Goal: Information Seeking & Learning: Find specific fact

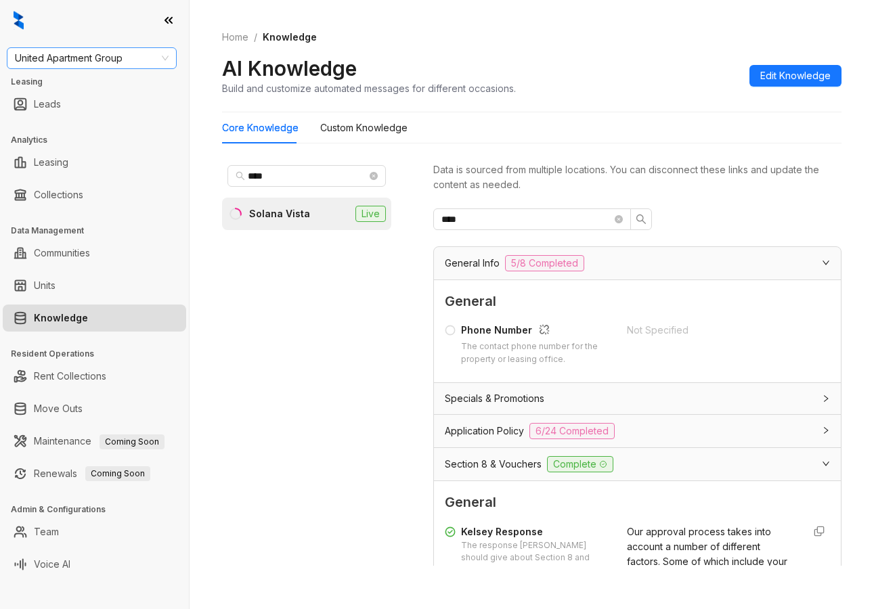
click at [147, 64] on span "United Apartment Group" at bounding box center [92, 58] width 154 height 20
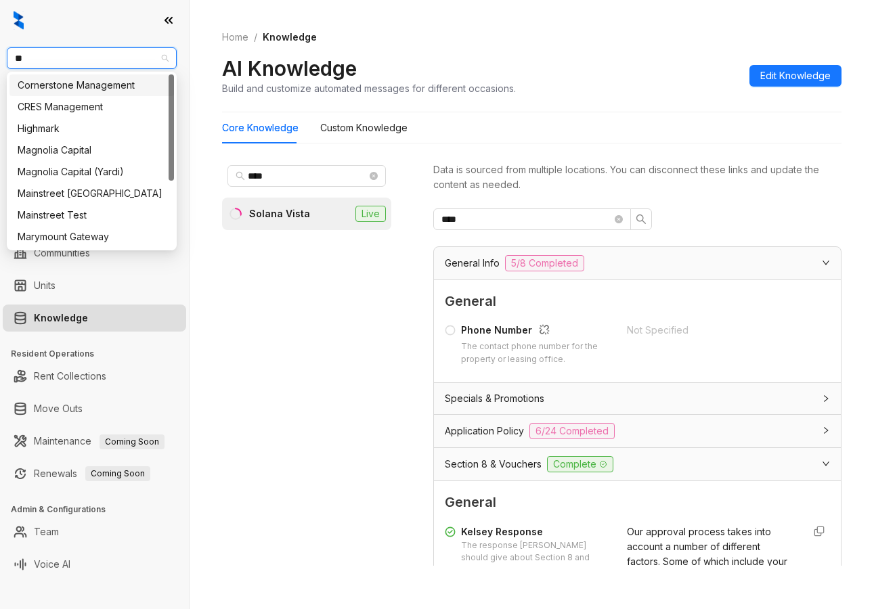
type input "***"
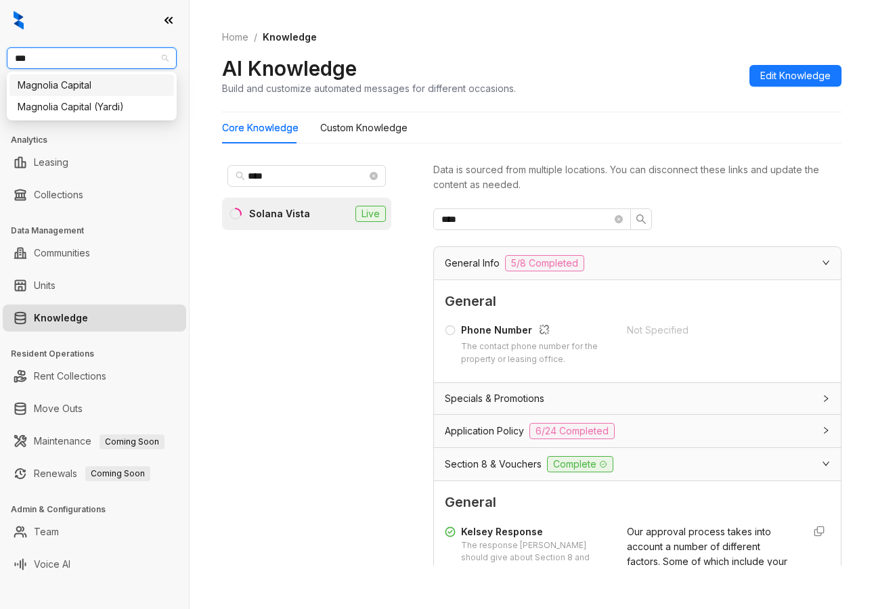
click at [134, 86] on div "Magnolia Capital" at bounding box center [92, 85] width 148 height 15
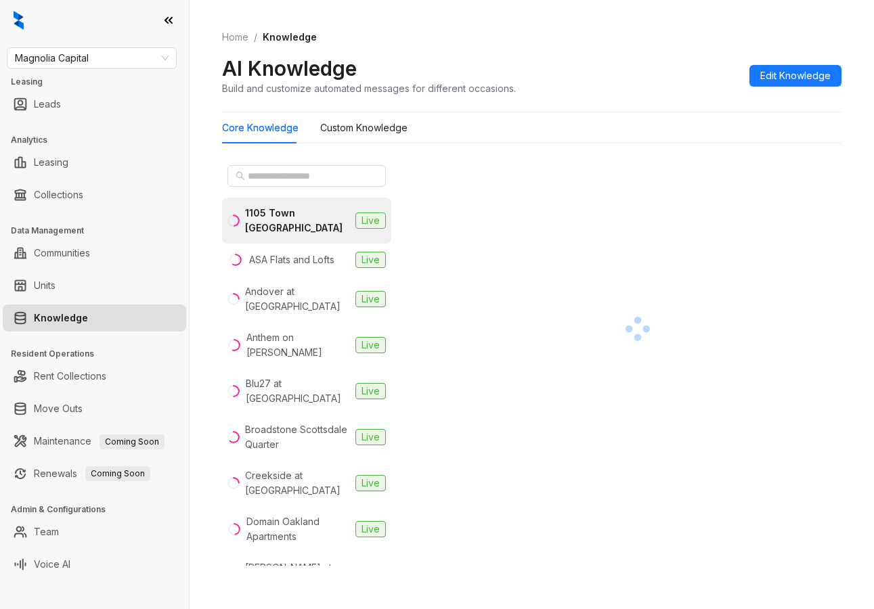
click at [26, 10] on div at bounding box center [94, 20] width 189 height 41
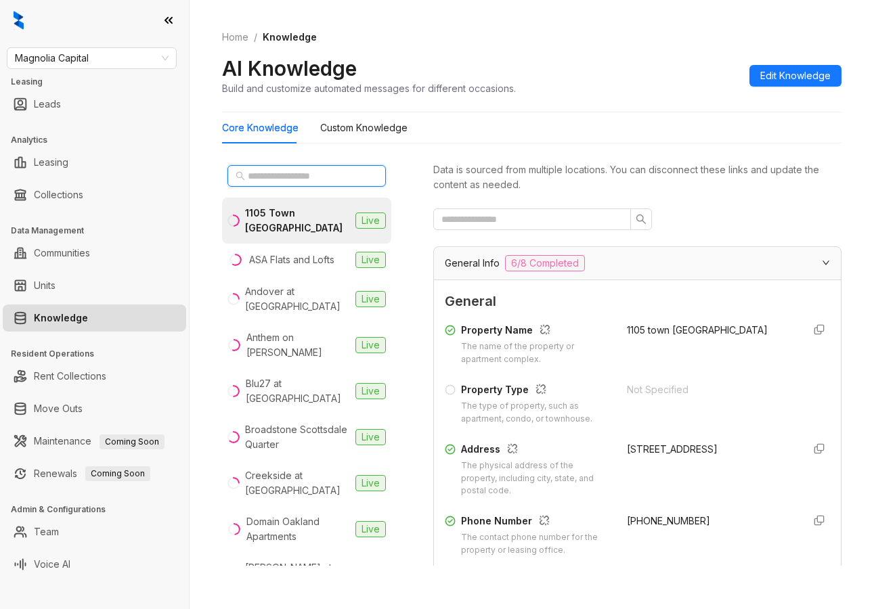
click at [291, 173] on input "text" at bounding box center [307, 176] width 119 height 15
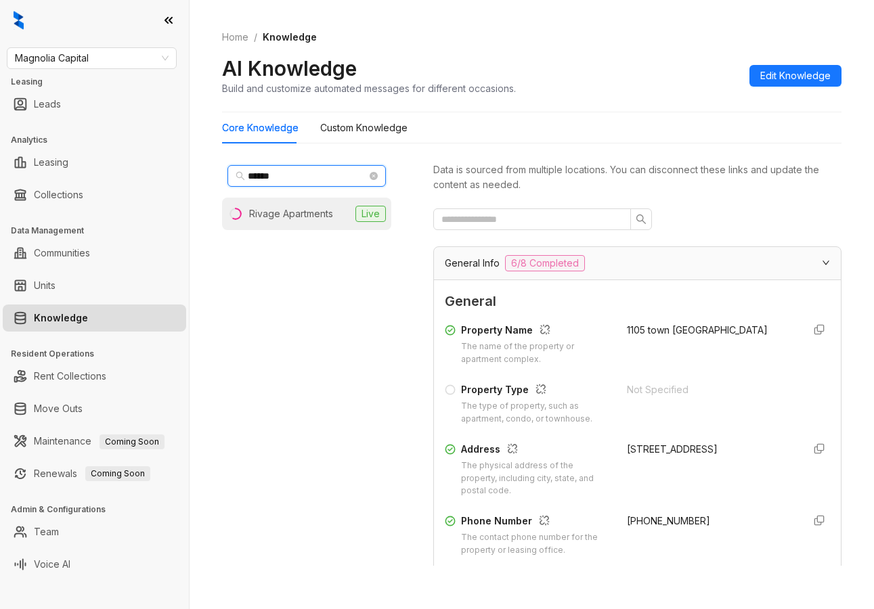
type input "******"
click at [299, 214] on div "Rivage Apartments" at bounding box center [291, 213] width 84 height 15
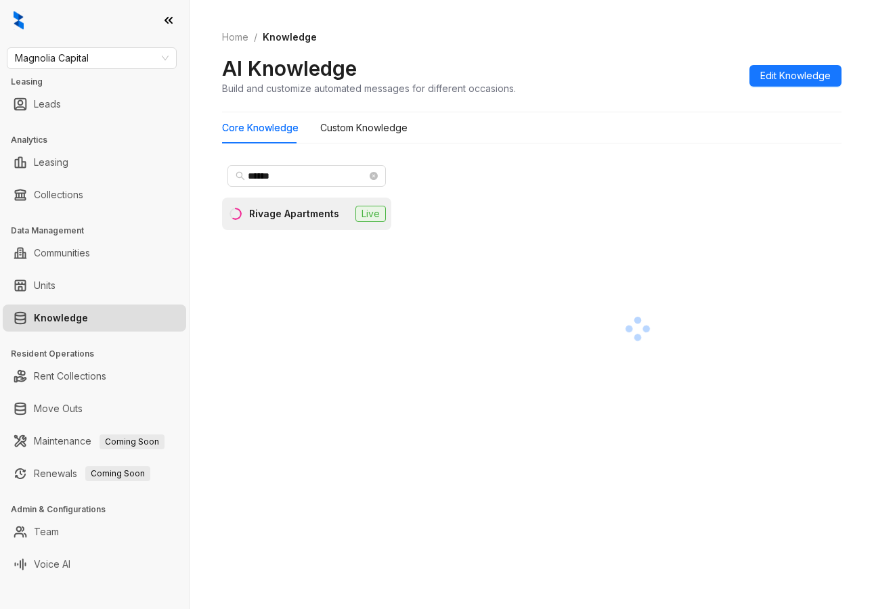
click at [195, 148] on div "Home / Knowledge AI Knowledge Build and customize automated messages for differ…" at bounding box center [532, 304] width 684 height 609
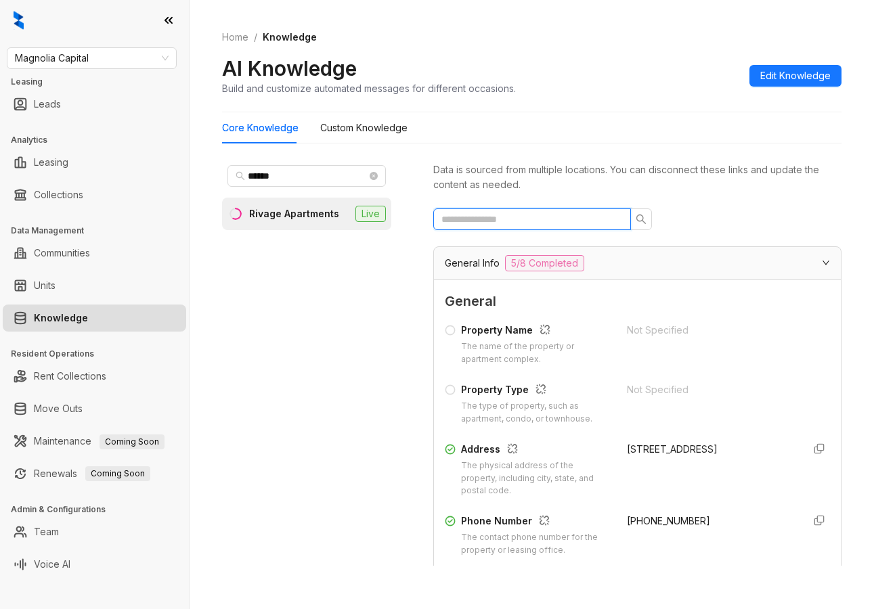
click at [567, 215] on input "text" at bounding box center [526, 219] width 171 height 15
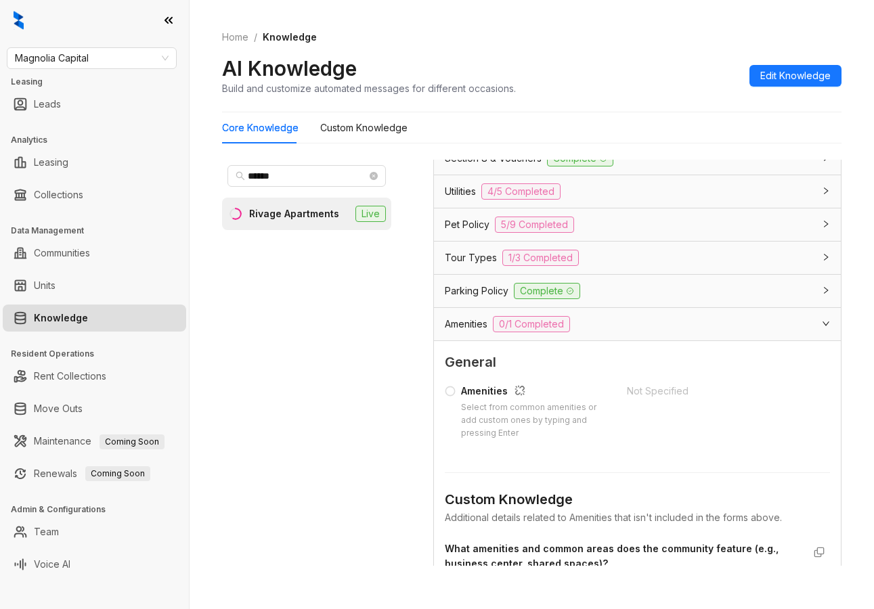
scroll to position [338, 0]
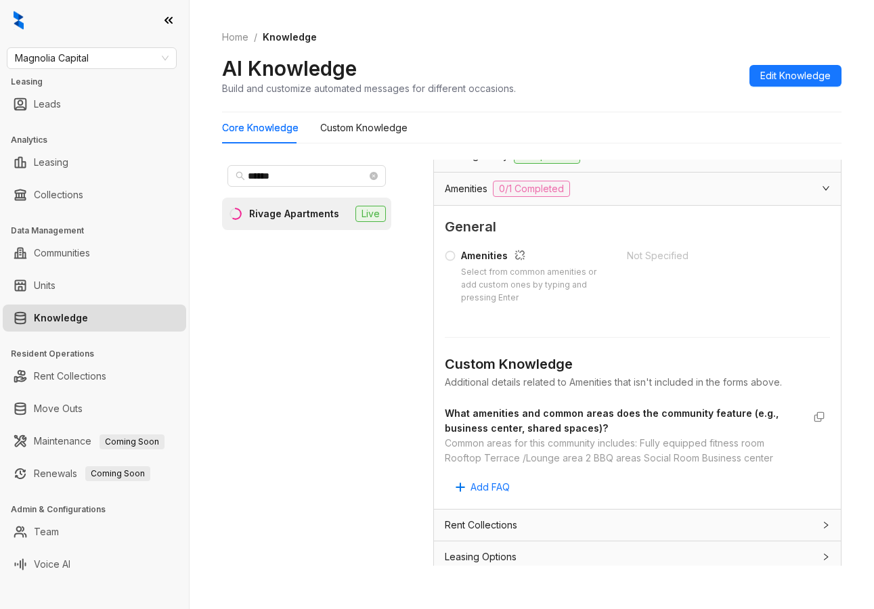
type input "****"
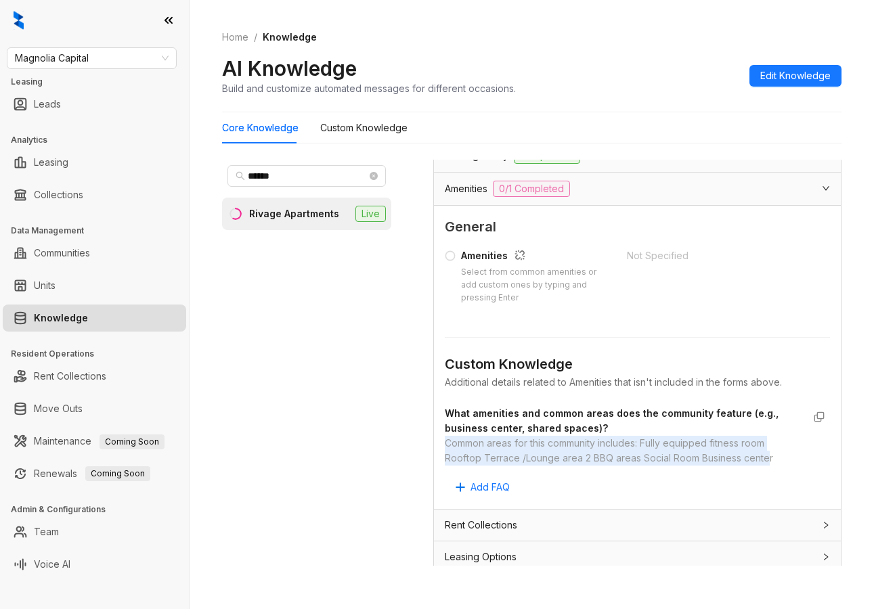
drag, startPoint x: 441, startPoint y: 445, endPoint x: 764, endPoint y: 461, distance: 323.3
click at [764, 461] on div "General Amenities Select from common amenities or add custom ones by typing and…" at bounding box center [637, 357] width 407 height 303
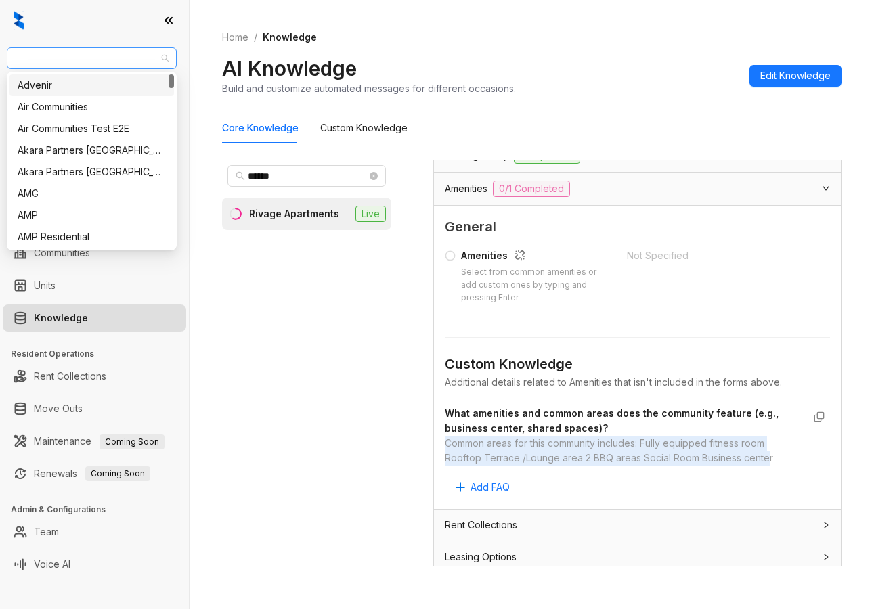
click at [117, 62] on span "Magnolia Capital" at bounding box center [92, 58] width 154 height 20
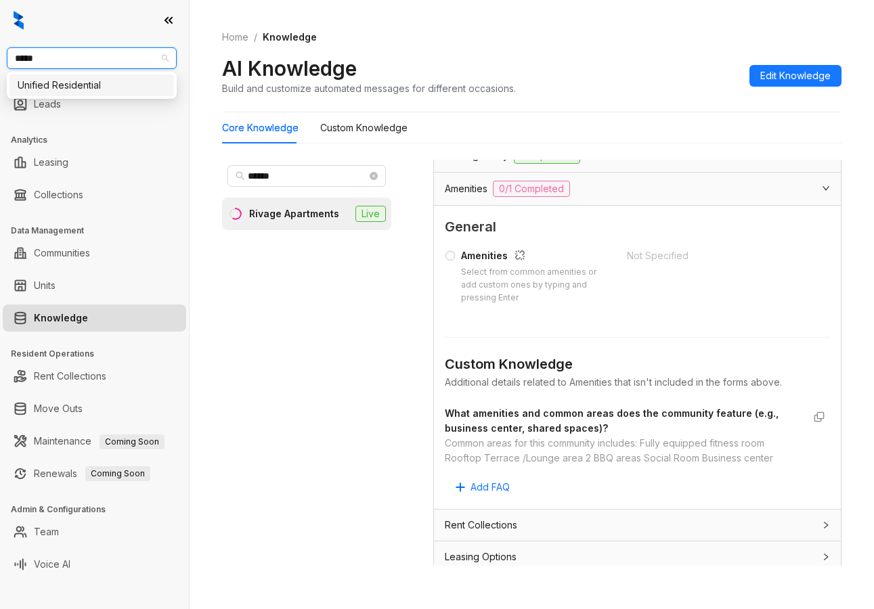
type input "******"
click at [127, 85] on div "Unified Residential" at bounding box center [92, 85] width 148 height 15
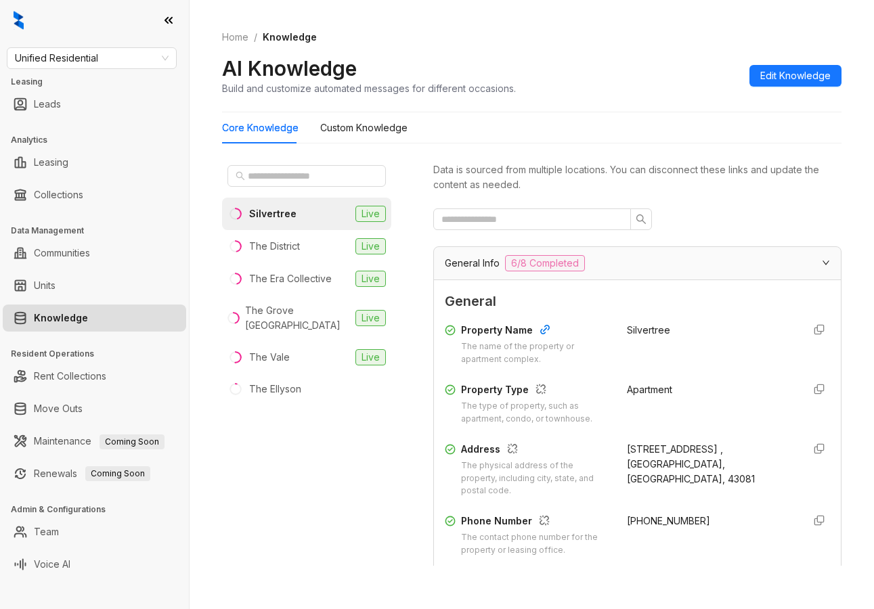
click at [288, 219] on div "Silvertree" at bounding box center [272, 213] width 47 height 15
click at [120, 13] on div at bounding box center [94, 20] width 189 height 41
click at [527, 225] on input "text" at bounding box center [526, 219] width 171 height 15
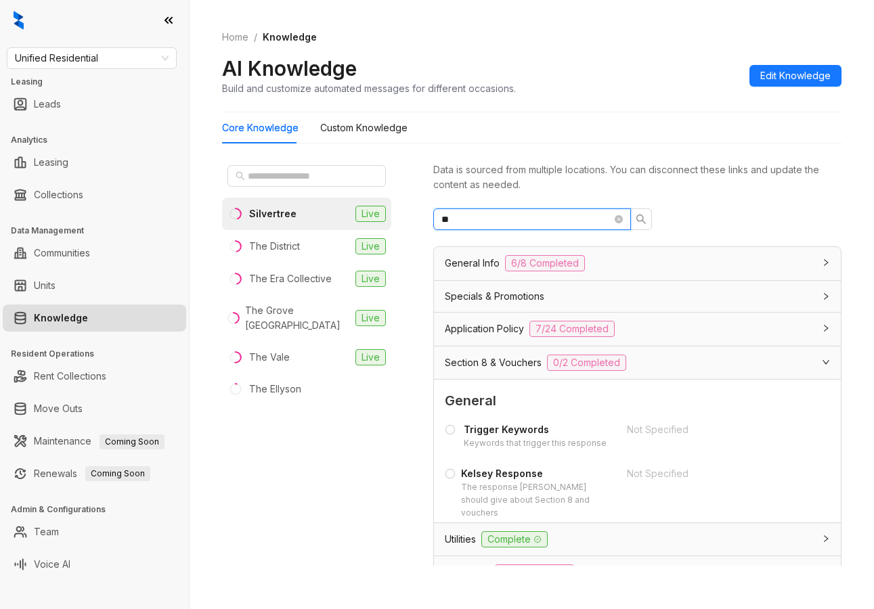
type input "*"
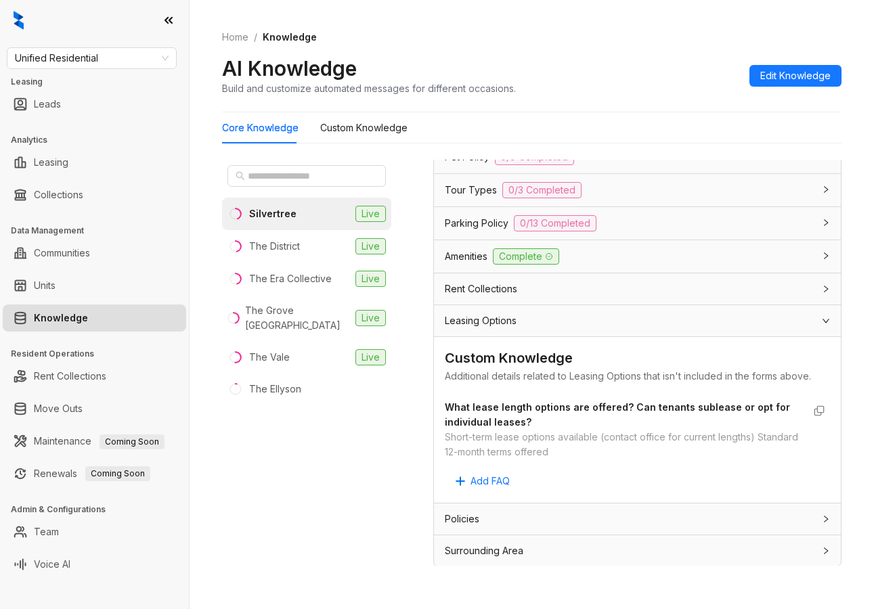
scroll to position [287, 0]
drag, startPoint x: 597, startPoint y: 437, endPoint x: 438, endPoint y: 439, distance: 159.1
click at [438, 439] on div "Custom Knowledge Additional details related to Leasing Options that isn't inclu…" at bounding box center [637, 419] width 407 height 166
copy div "Short-term lease options available"
click at [215, 125] on div "Home / Knowledge AI Knowledge Build and customize automated messages for differ…" at bounding box center [532, 304] width 684 height 609
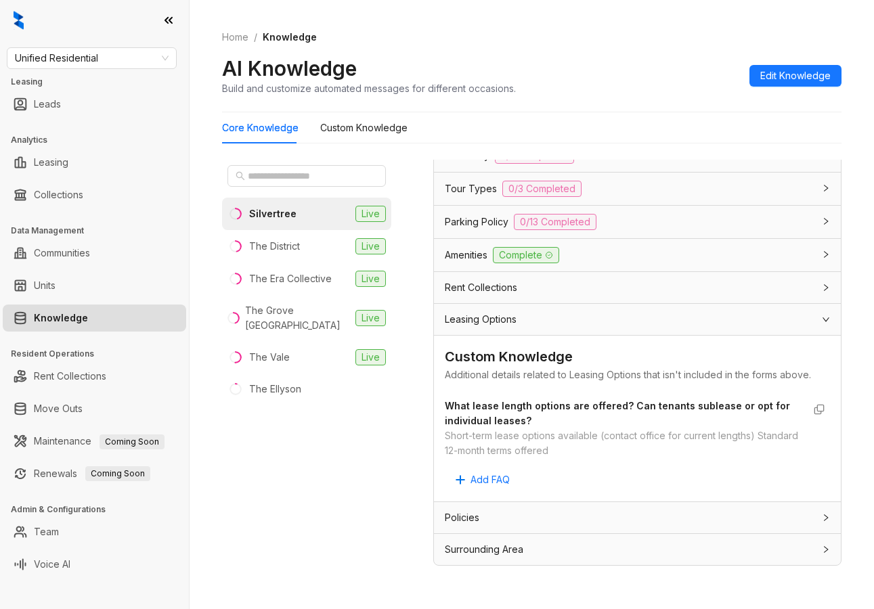
scroll to position [0, 0]
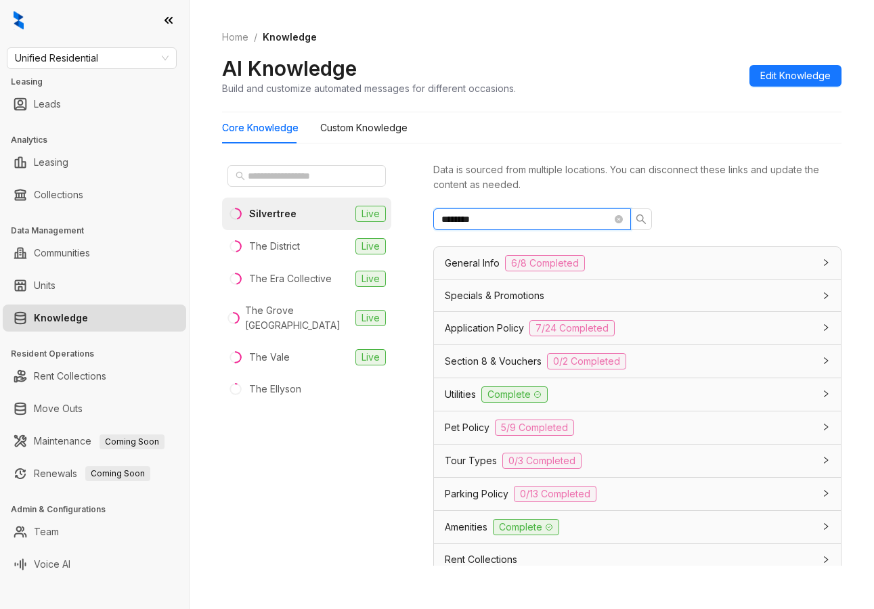
drag, startPoint x: 536, startPoint y: 215, endPoint x: 383, endPoint y: 205, distance: 153.3
click at [383, 205] on div "Silvertree Live The District Live The Era Collective Live The Grove Germantown …" at bounding box center [531, 365] width 619 height 423
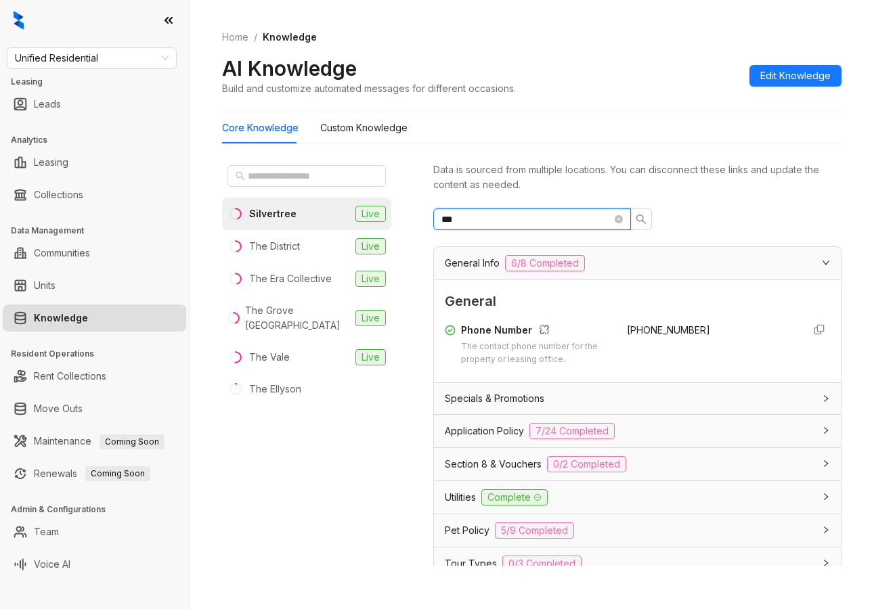
type input "***"
drag, startPoint x: 698, startPoint y: 324, endPoint x: 615, endPoint y: 326, distance: 82.6
click at [615, 326] on div "Phone Number The contact phone number for the property or leasing office. +1844…" at bounding box center [637, 344] width 385 height 43
copy span "+18446478574"
